Goal: Obtain resource: Download file/media

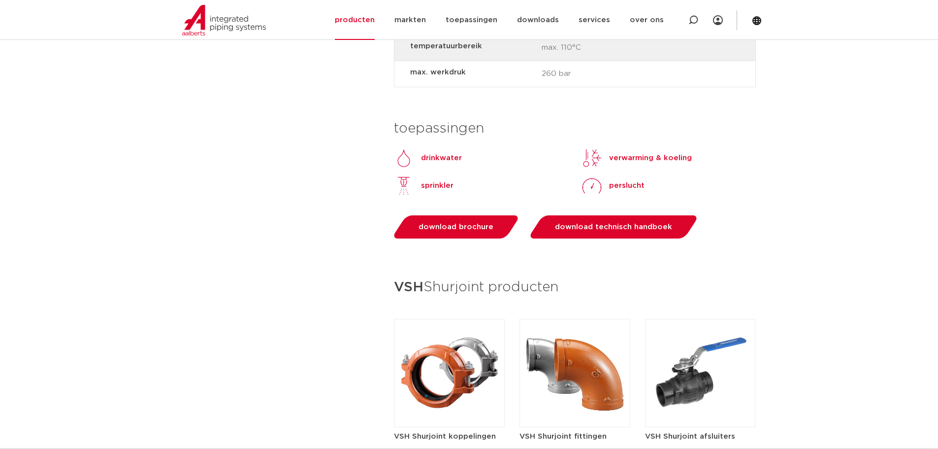
scroll to position [837, 0]
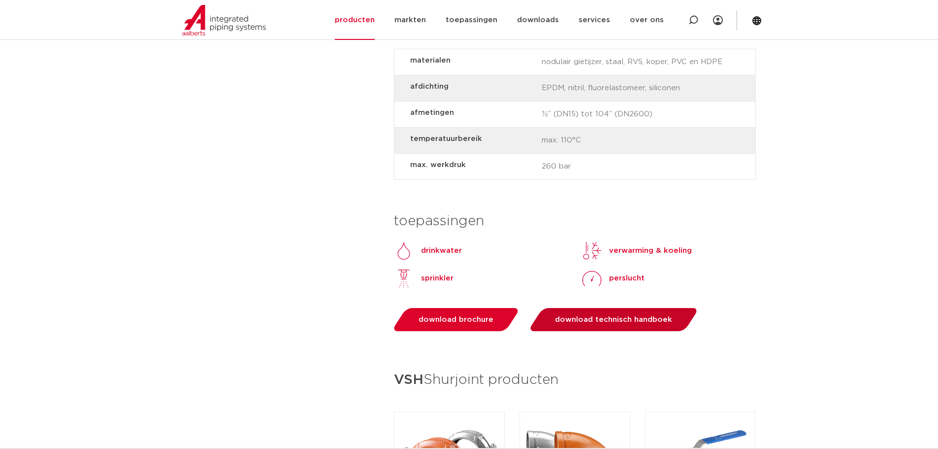
click at [604, 321] on span "download technisch handboek" at bounding box center [613, 319] width 117 height 7
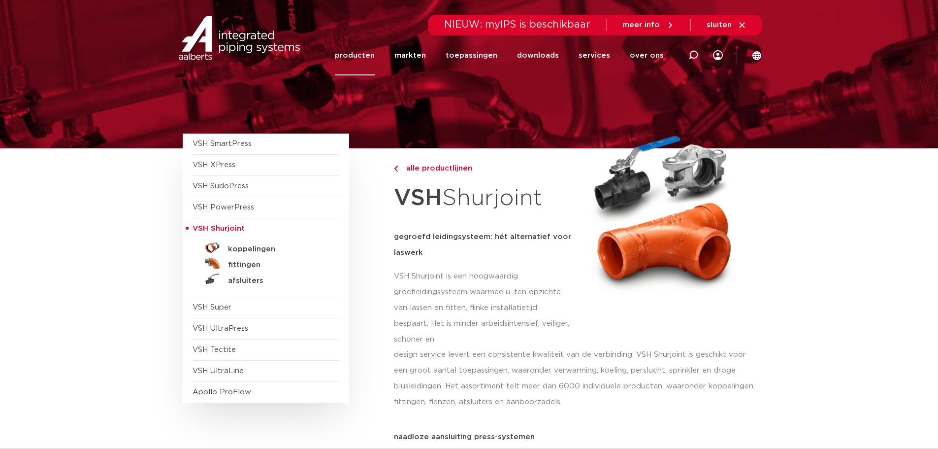
scroll to position [0, 0]
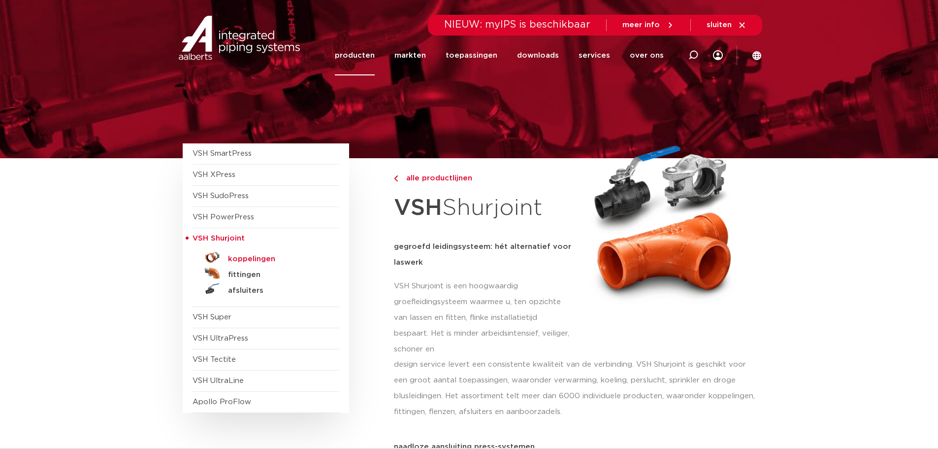
click at [255, 258] on h5 "koppelingen" at bounding box center [276, 259] width 97 height 9
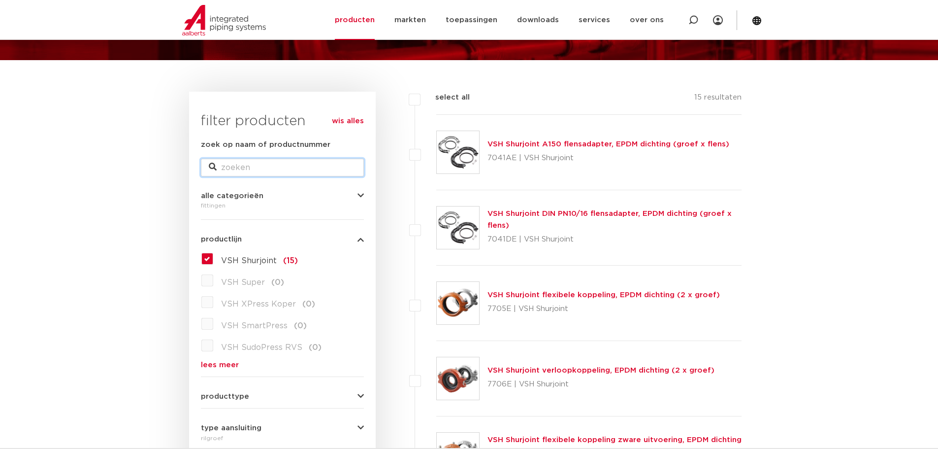
click at [251, 172] on input "zoek op naam of productnummer" at bounding box center [282, 168] width 163 height 18
type input "z05"
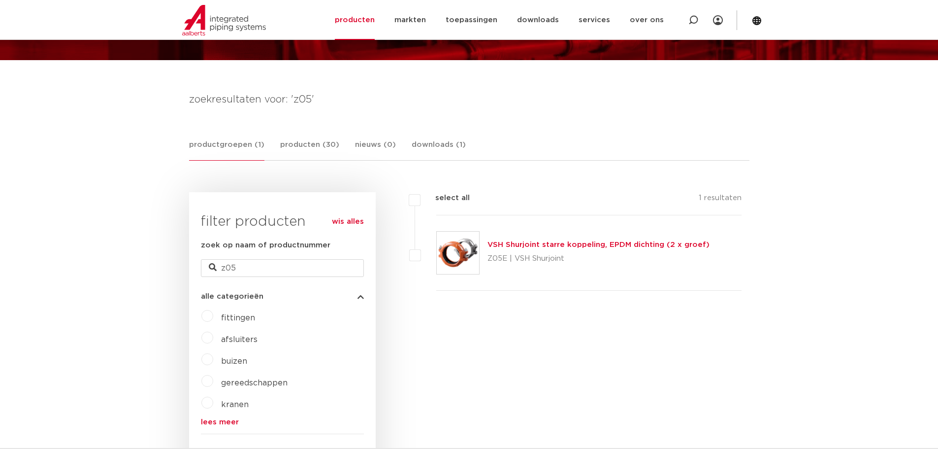
click at [550, 242] on link "VSH Shurjoint starre koppeling, EPDM dichting (2 x groef)" at bounding box center [598, 244] width 222 height 7
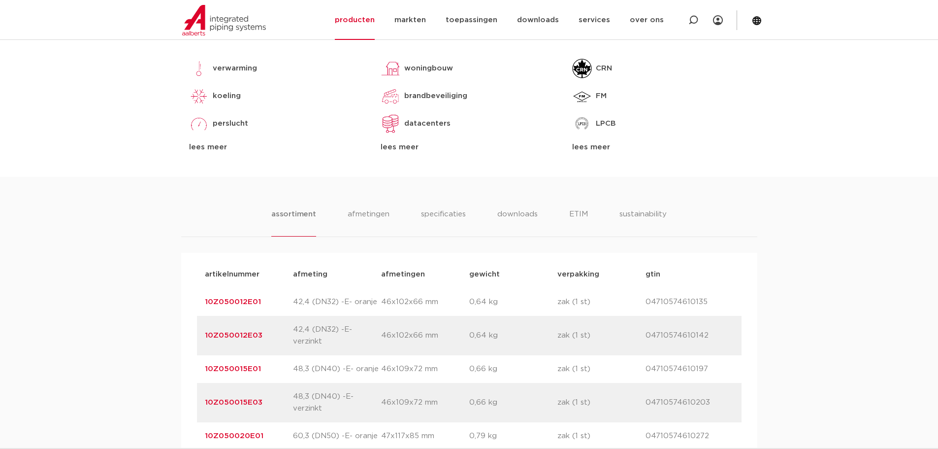
scroll to position [394, 0]
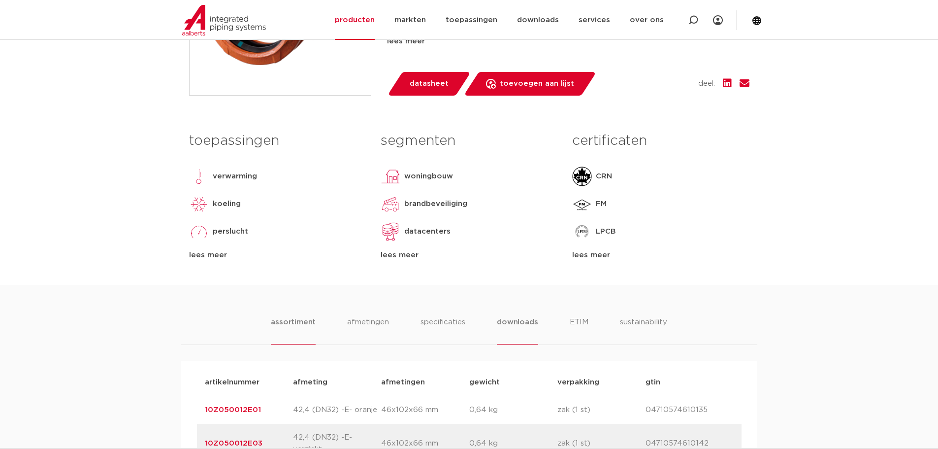
click at [519, 322] on li "downloads" at bounding box center [517, 330] width 41 height 28
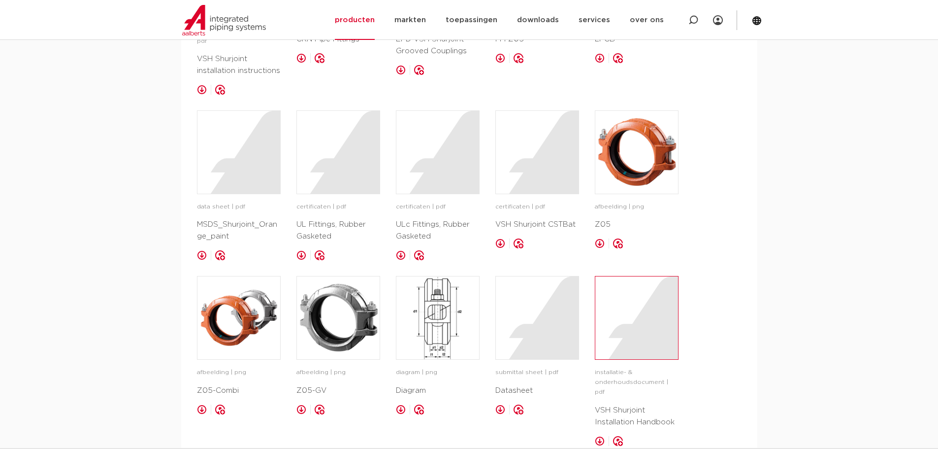
scroll to position [935, 0]
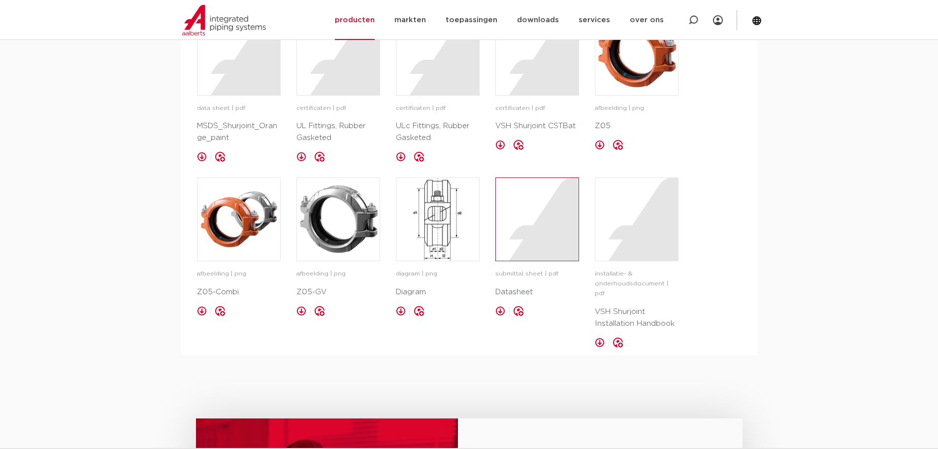
click at [525, 248] on div at bounding box center [537, 219] width 83 height 83
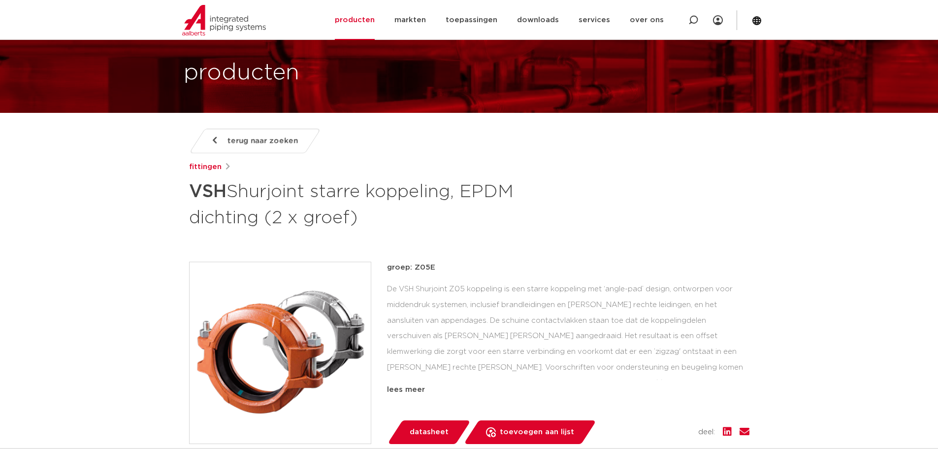
scroll to position [0, 0]
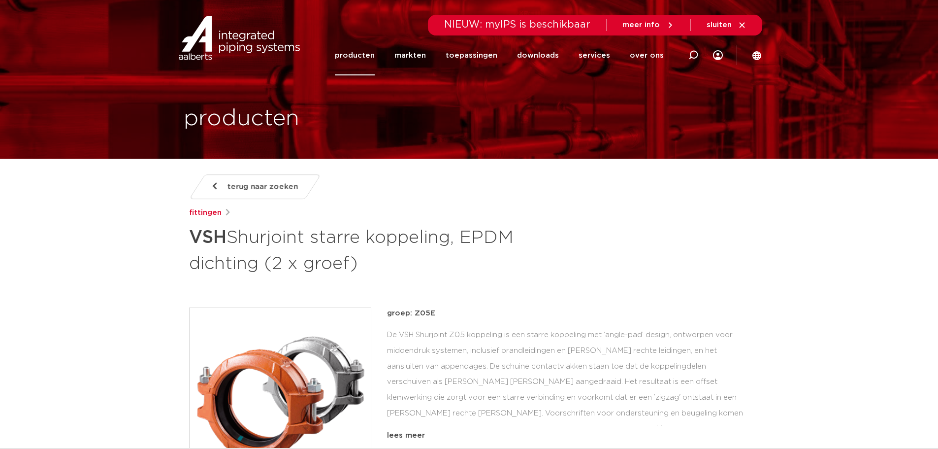
click at [262, 181] on span "terug naar zoeken" at bounding box center [262, 187] width 70 height 16
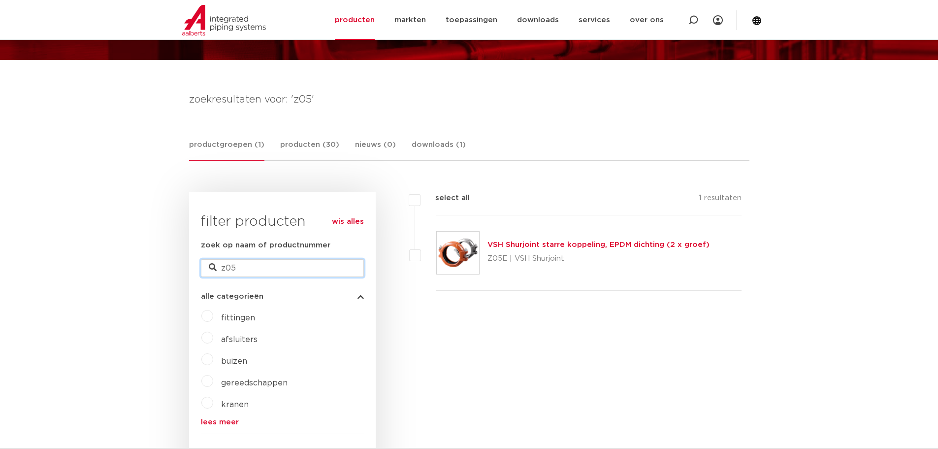
click at [259, 273] on input "z05" at bounding box center [282, 268] width 163 height 18
type input "z"
type input "F09"
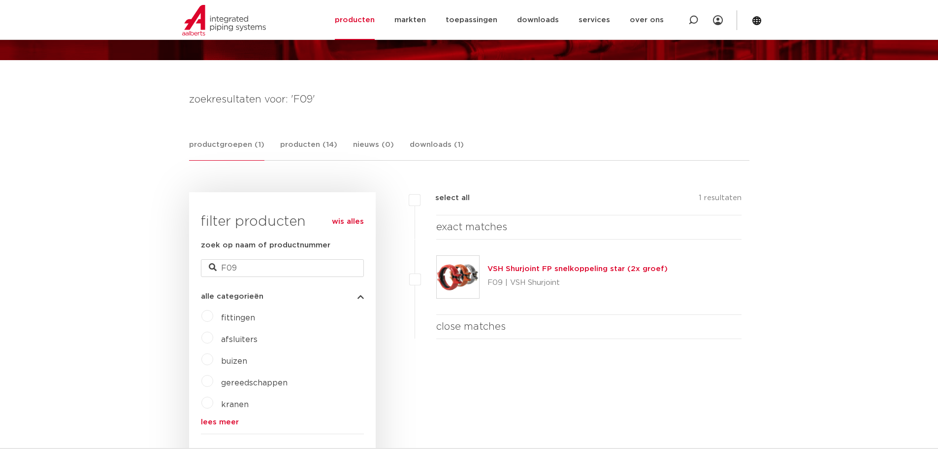
click at [535, 266] on link "VSH Shurjoint FP snelkoppeling star (2x groef)" at bounding box center [577, 268] width 180 height 7
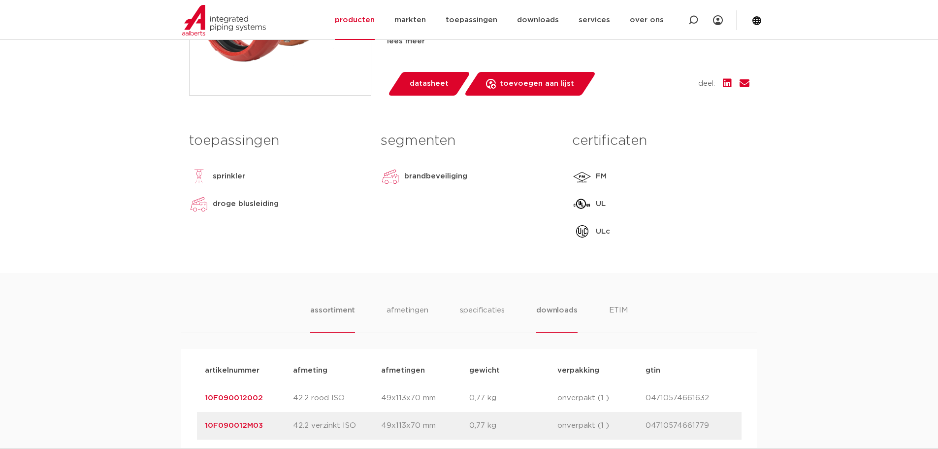
click at [561, 311] on li "downloads" at bounding box center [556, 318] width 41 height 28
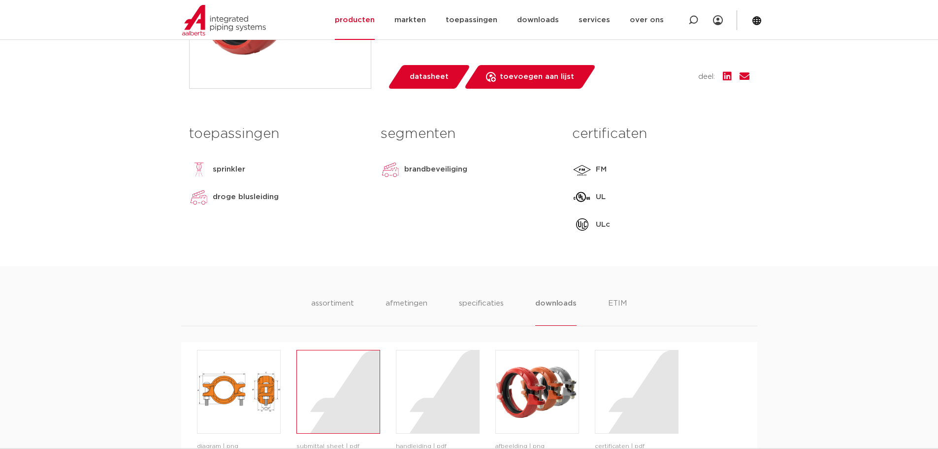
scroll to position [689, 0]
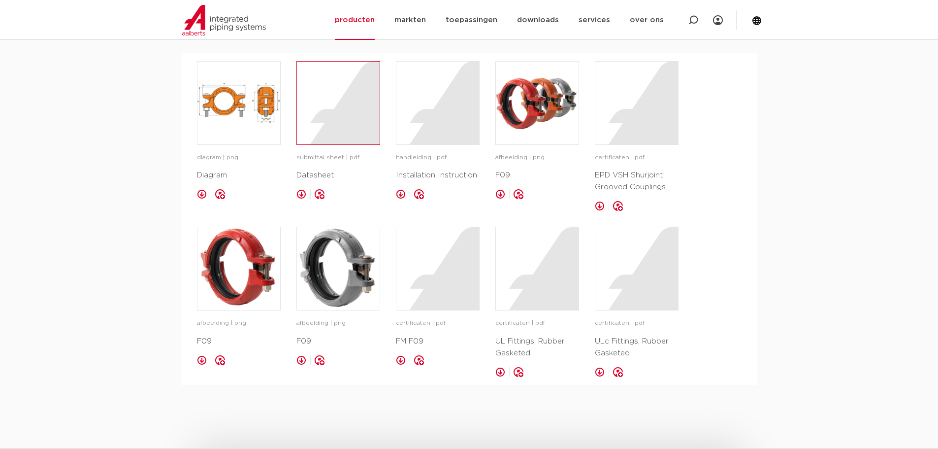
click at [333, 102] on div at bounding box center [338, 103] width 83 height 83
